Goal: Transaction & Acquisition: Book appointment/travel/reservation

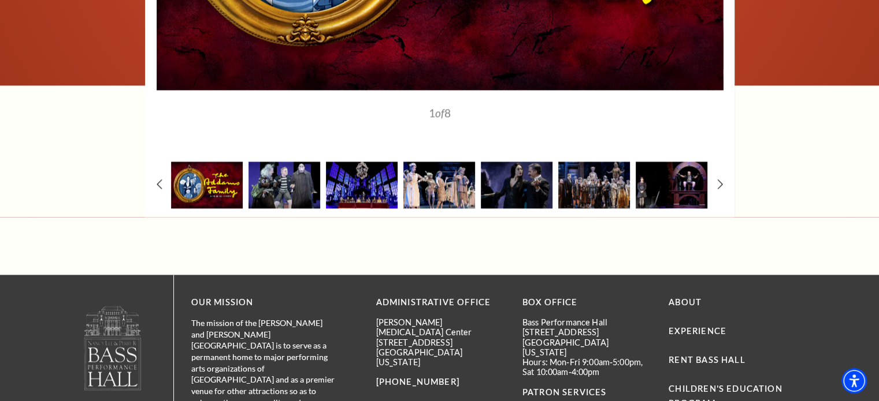
scroll to position [1733, 0]
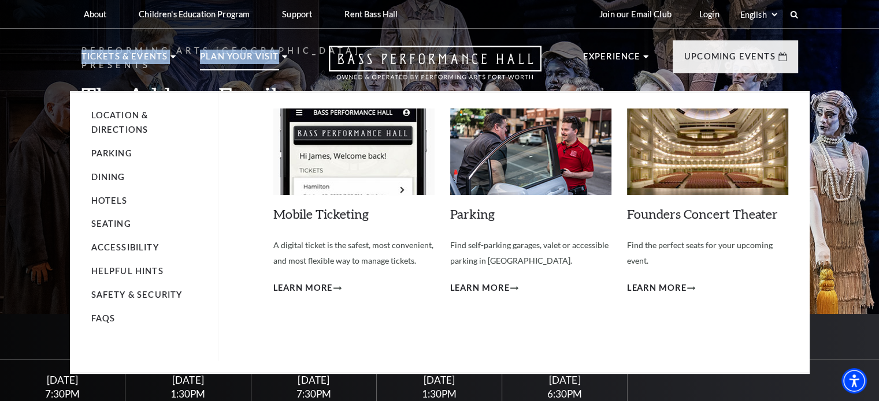
drag, startPoint x: 66, startPoint y: 85, endPoint x: 285, endPoint y: 88, distance: 218.9
click at [285, 88] on header "About Performing Arts Fort Worth Bass Performance Hall Maddox Muse Center Resid…" at bounding box center [439, 45] width 879 height 91
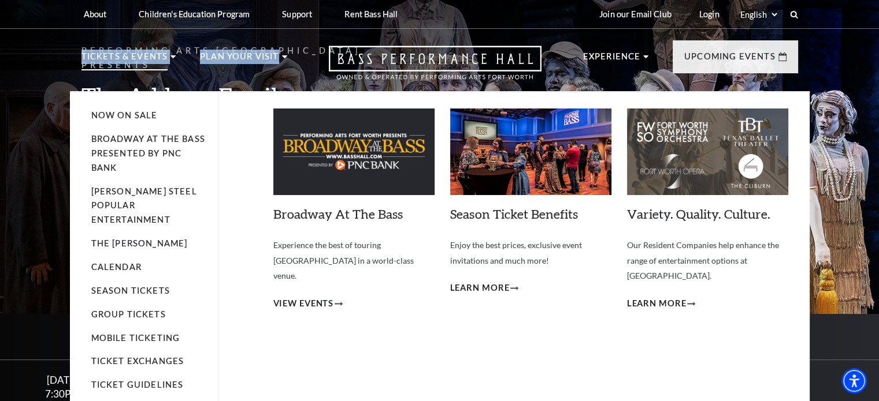
click at [89, 81] on li "Tickets & Events Now On Sale Broadway At The Bass presented by PNC Bank Irwin S…" at bounding box center [128, 71] width 95 height 42
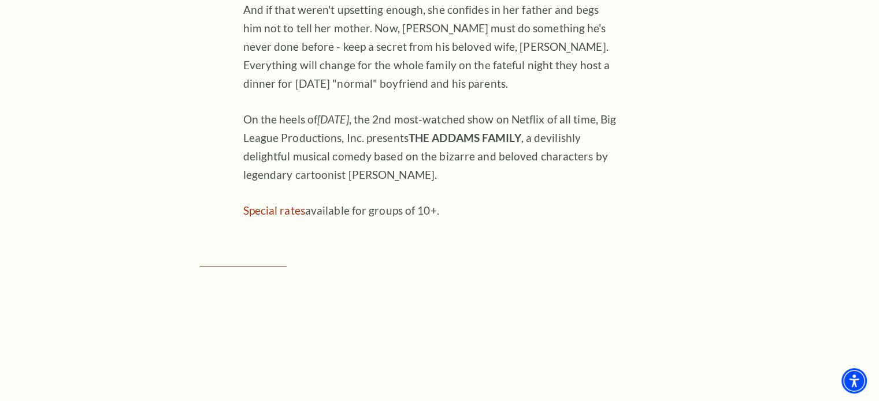
scroll to position [385, 0]
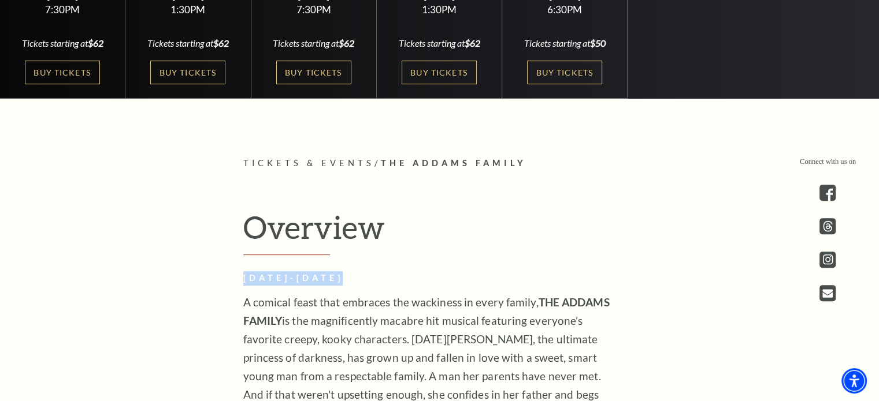
drag, startPoint x: 243, startPoint y: 278, endPoint x: 347, endPoint y: 277, distance: 104.0
click at [347, 277] on h2 "[DATE]-[DATE]" at bounding box center [430, 278] width 375 height 14
copy h2 "OCTOBER 24-26"
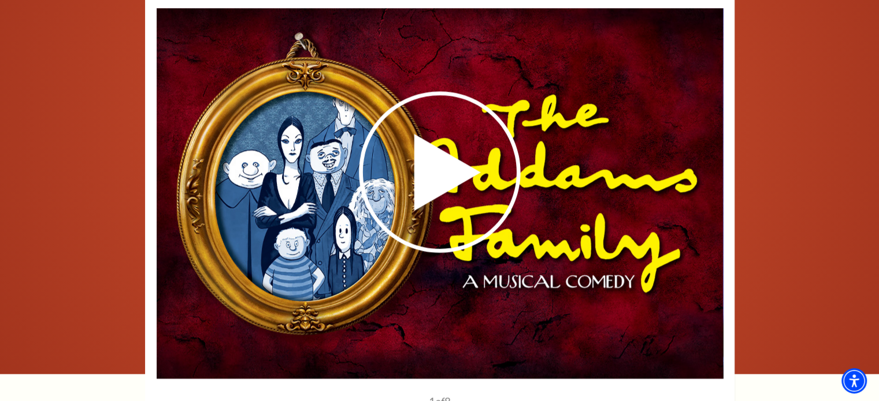
scroll to position [1733, 0]
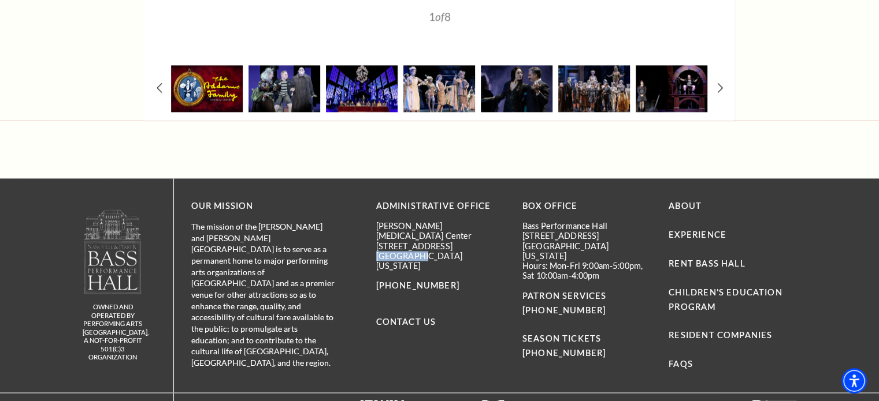
drag, startPoint x: 374, startPoint y: 244, endPoint x: 416, endPoint y: 251, distance: 42.1
click at [416, 251] on div "OUR MISSION The mission of the Nancy Lee and Perry R Bass Performance Hall is t…" at bounding box center [491, 285] width 635 height 214
click at [416, 251] on div "Administrative Office Maddox-Muse Center 330 East 4th Street, Suite 300 Fort Wo…" at bounding box center [440, 285] width 129 height 173
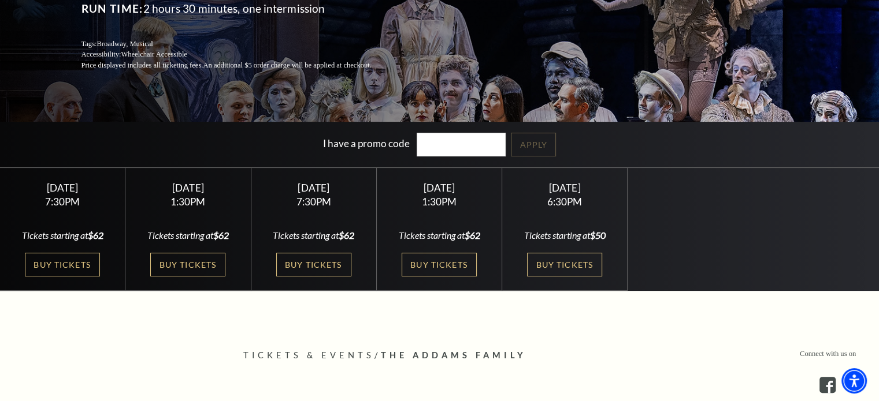
scroll to position [0, 0]
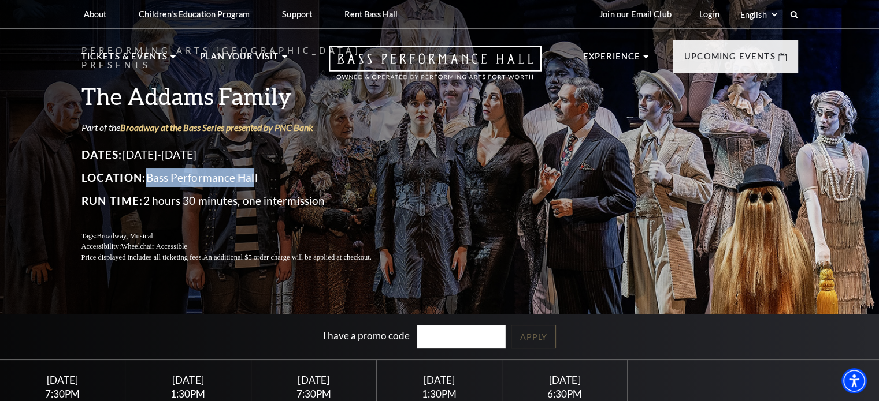
drag, startPoint x: 149, startPoint y: 168, endPoint x: 257, endPoint y: 172, distance: 108.1
click at [257, 172] on p "Location: Bass Performance Hall" at bounding box center [240, 178] width 318 height 18
click at [256, 170] on p "Location: Bass Performance Hall" at bounding box center [240, 178] width 318 height 18
click at [188, 169] on p "Location: Bass Performance Hall" at bounding box center [240, 178] width 318 height 18
drag, startPoint x: 152, startPoint y: 165, endPoint x: 268, endPoint y: 165, distance: 115.5
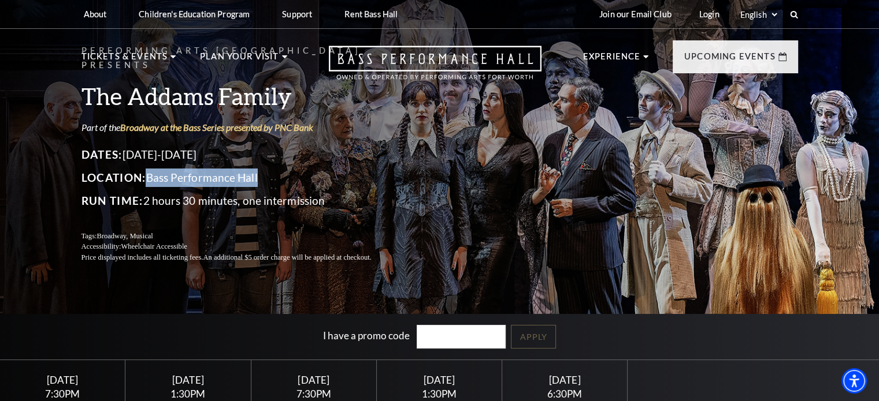
click at [268, 169] on p "Location: Bass Performance Hall" at bounding box center [240, 178] width 318 height 18
copy p "Bass Performance Hall"
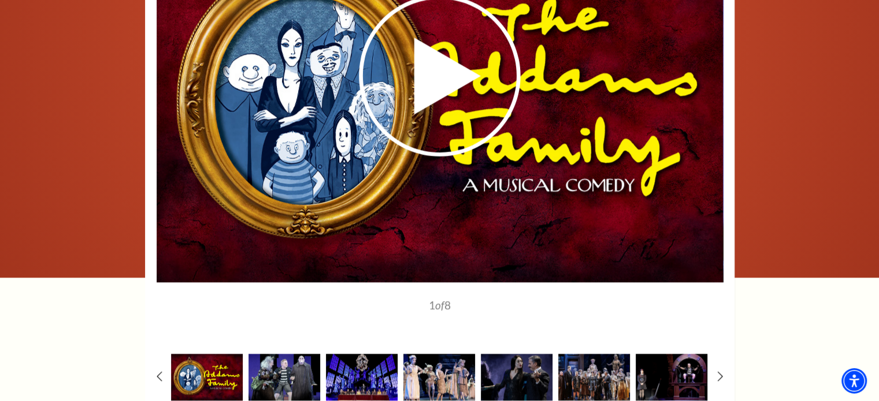
scroll to position [1540, 0]
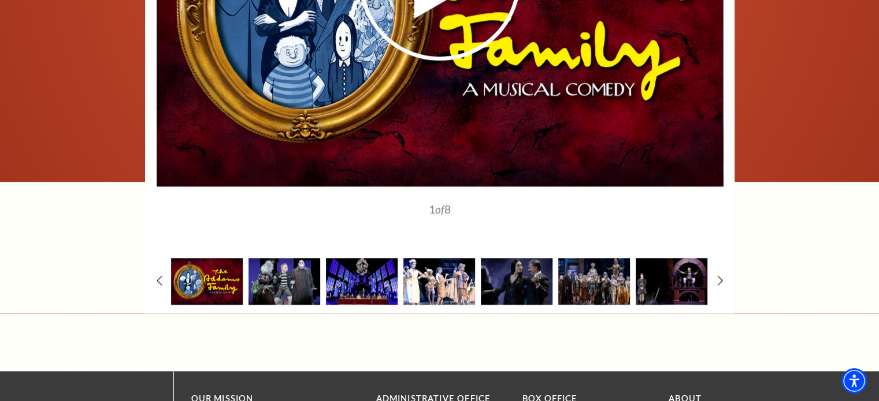
click at [454, 294] on img at bounding box center [439, 281] width 72 height 47
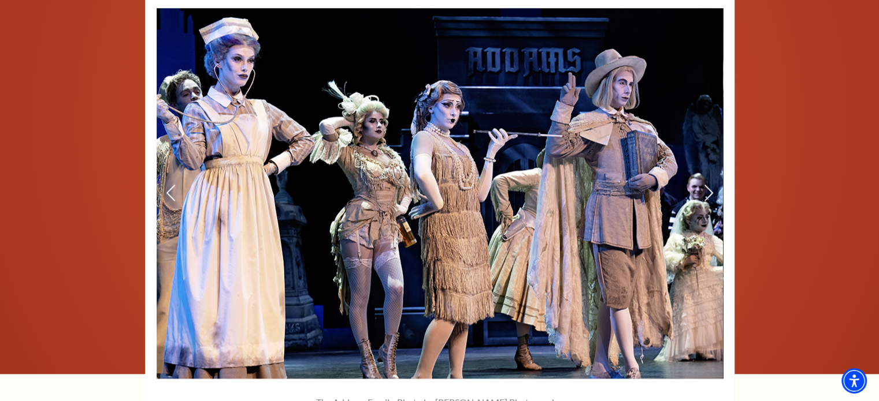
scroll to position [1636, 0]
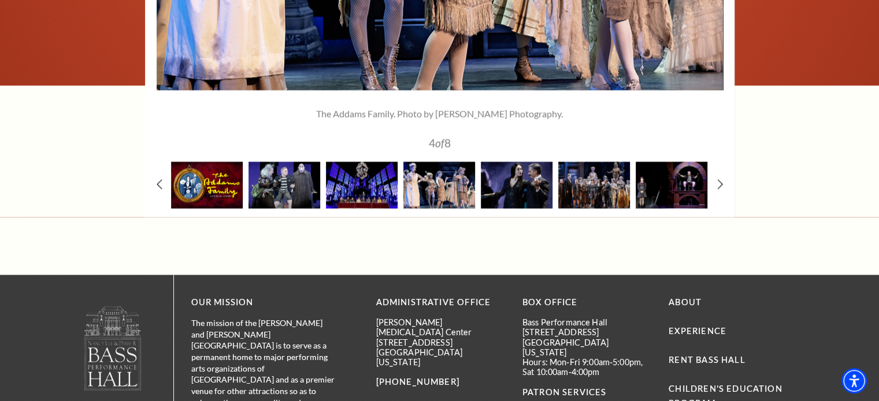
click at [545, 196] on img at bounding box center [517, 185] width 72 height 47
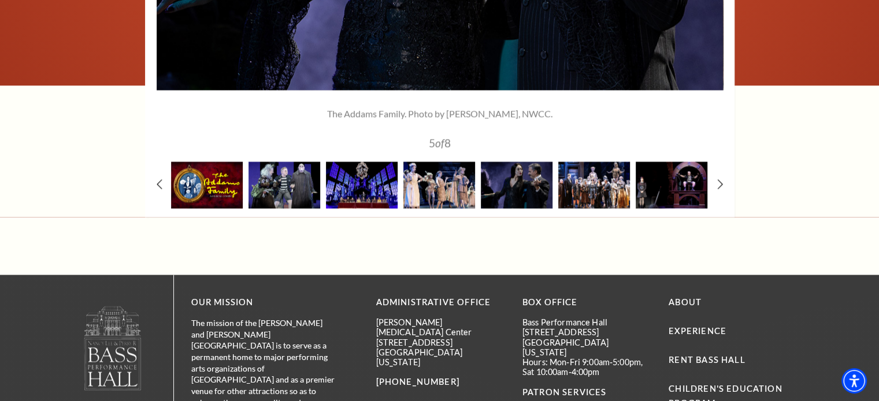
click at [624, 194] on img at bounding box center [594, 185] width 72 height 47
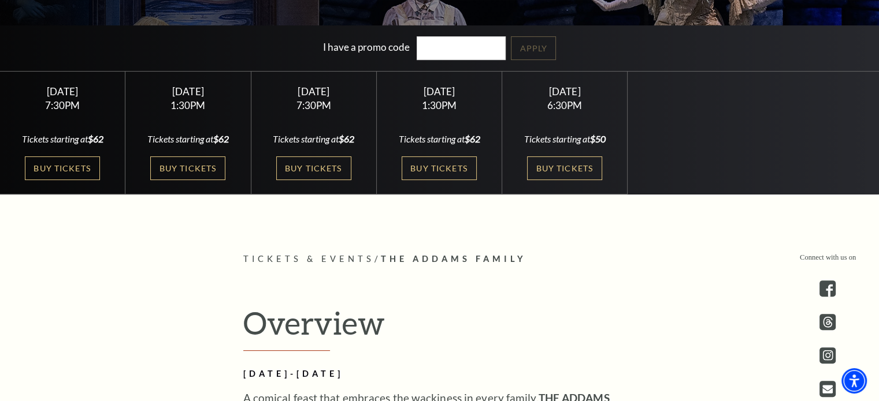
scroll to position [0, 0]
